Goal: Task Accomplishment & Management: Use online tool/utility

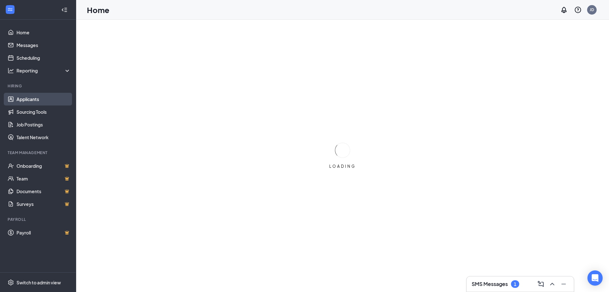
click at [42, 99] on link "Applicants" at bounding box center [43, 99] width 54 height 13
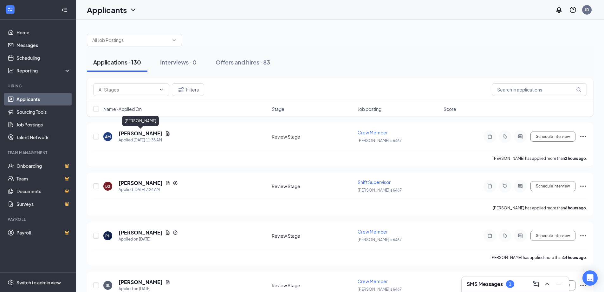
drag, startPoint x: 132, startPoint y: 133, endPoint x: 217, endPoint y: 120, distance: 86.1
click at [217, 120] on div "Filters Name · Applied On Stage Job posting Score" at bounding box center [340, 100] width 507 height 45
click at [142, 131] on h5 "[PERSON_NAME]" at bounding box center [141, 133] width 44 height 7
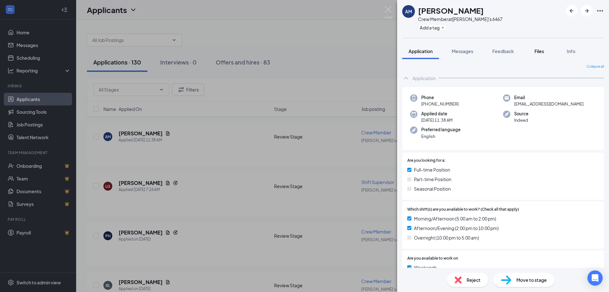
click at [544, 45] on button "Files" at bounding box center [539, 51] width 25 height 16
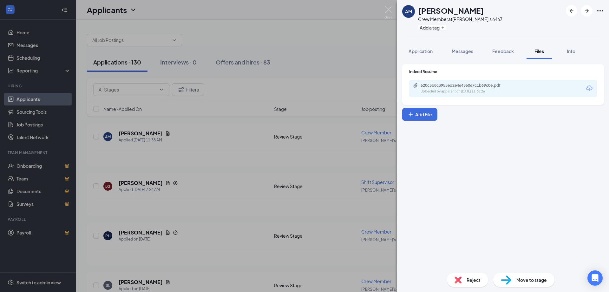
click at [458, 97] on div "Indeed Resume 620c5b8c3955ed2e46456067c1b69c0e.pdf Uploaded by applicant on [DA…" at bounding box center [503, 84] width 202 height 41
click at [458, 90] on div "Uploaded by applicant on [DATE] 11:38:26" at bounding box center [468, 91] width 95 height 5
